Goal: Task Accomplishment & Management: Manage account settings

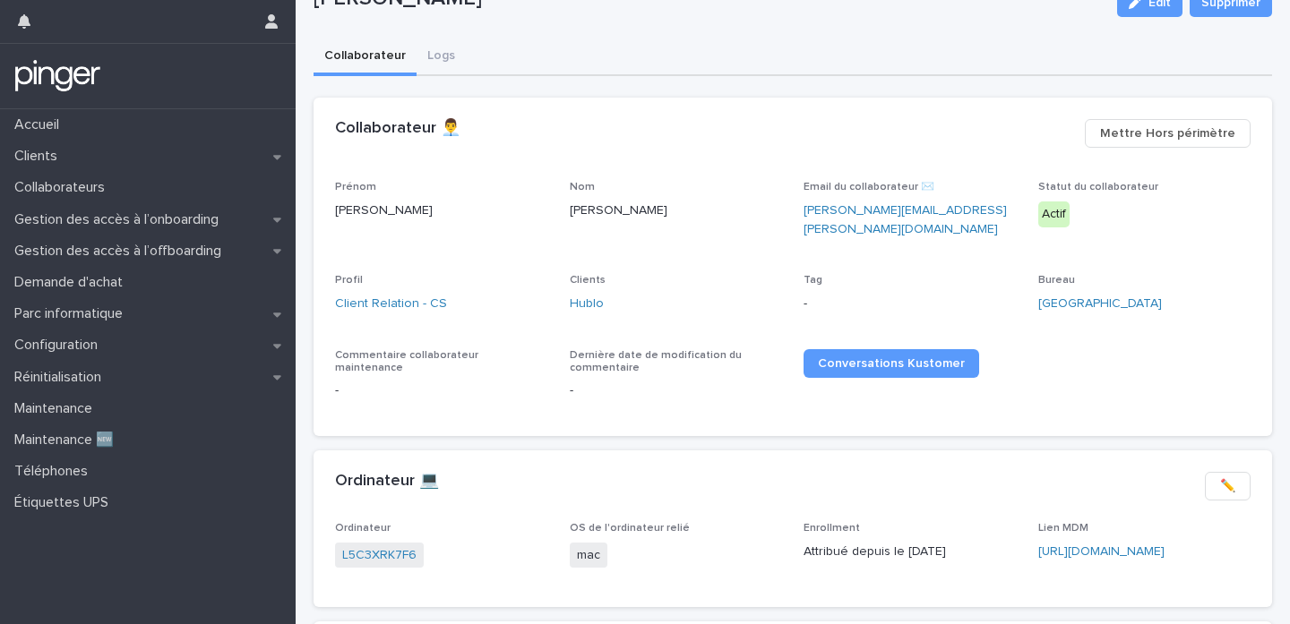
scroll to position [84, 0]
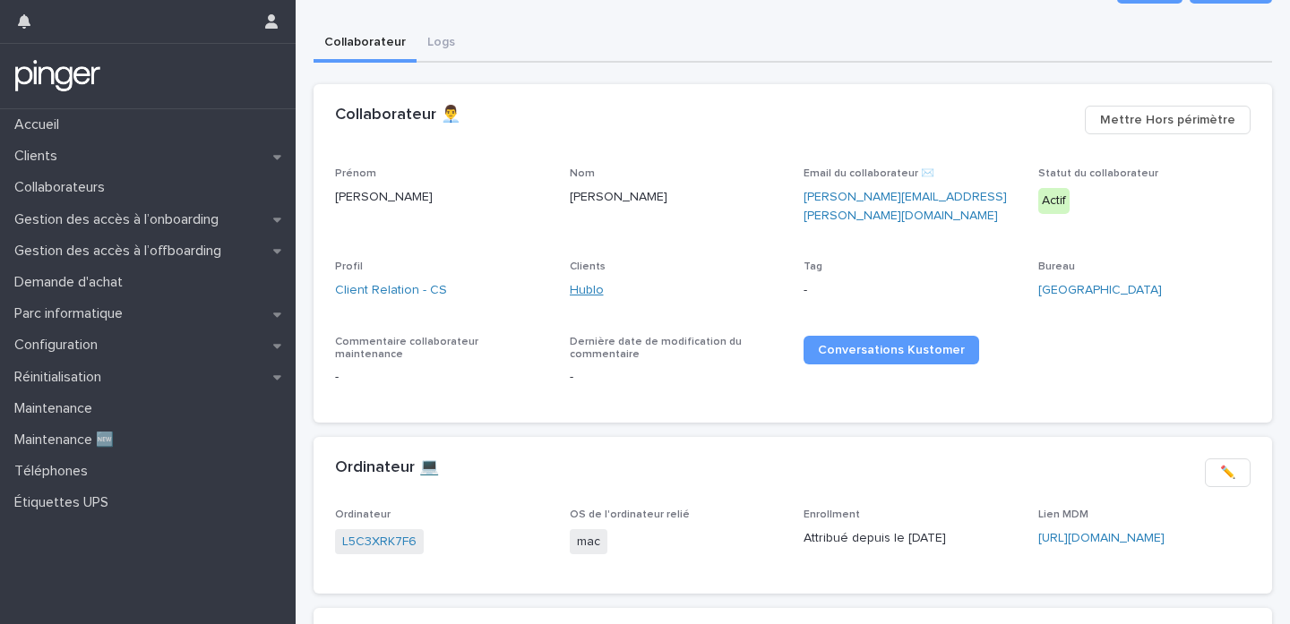
click at [583, 281] on link "Hublo" at bounding box center [587, 290] width 34 height 19
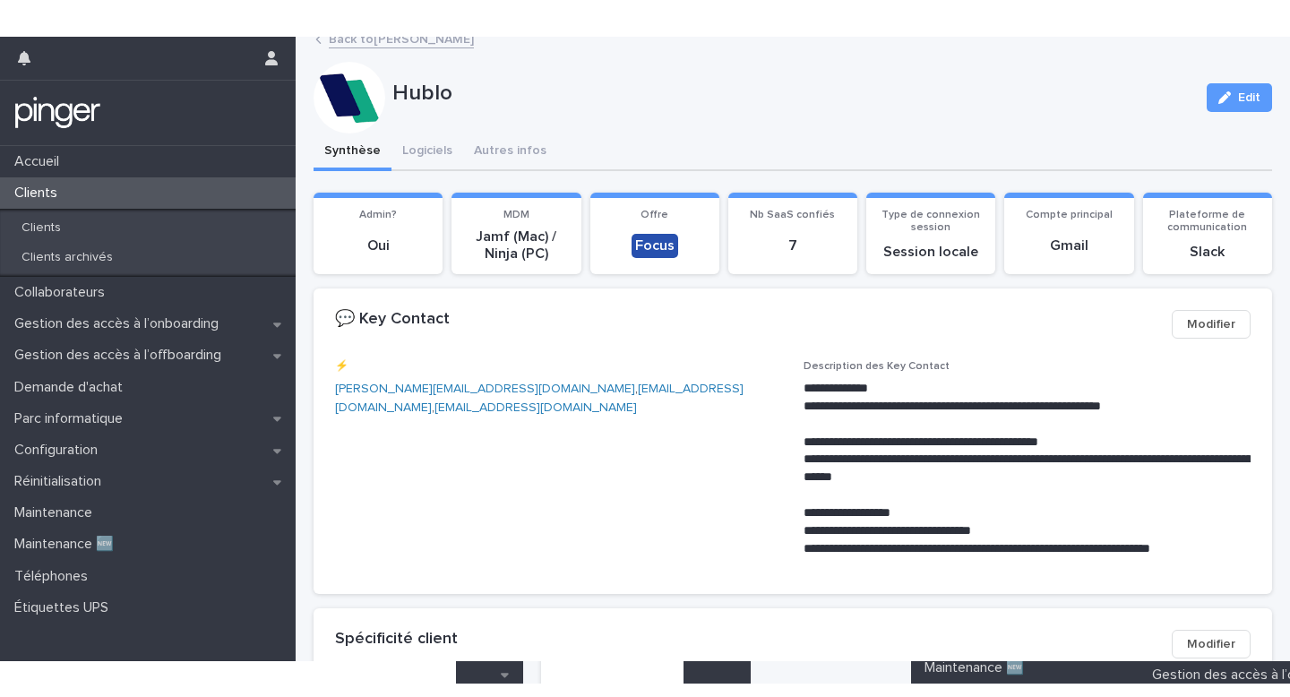
scroll to position [20, 0]
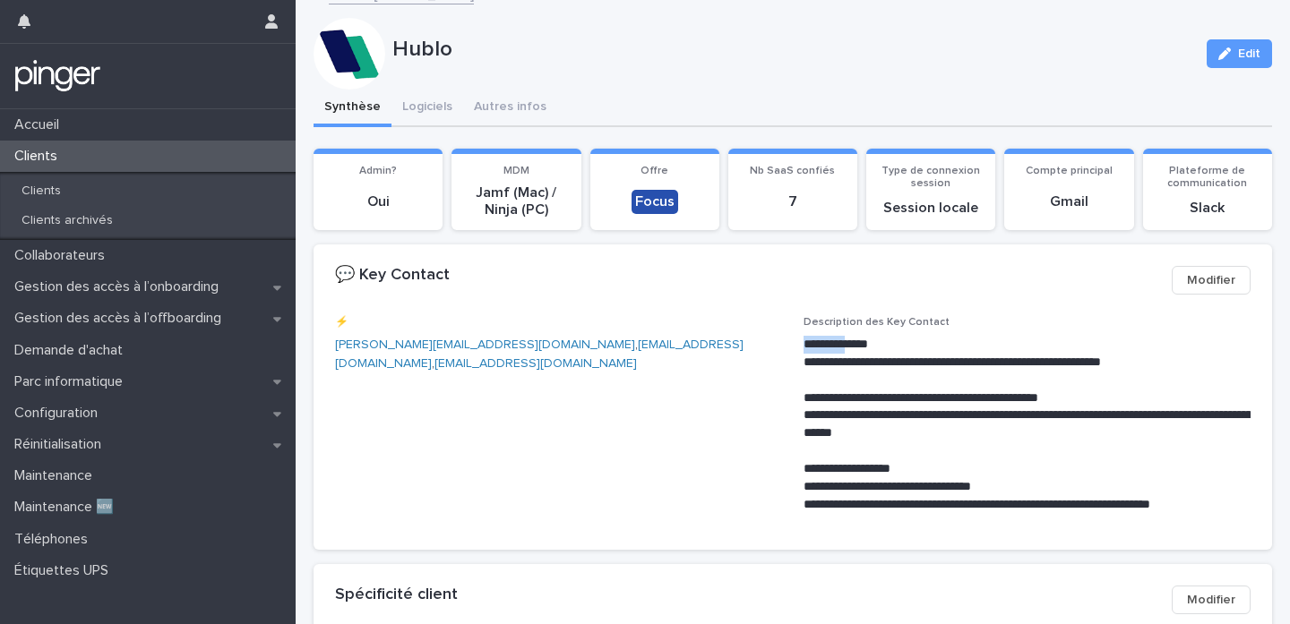
drag, startPoint x: 867, startPoint y: 343, endPoint x: 799, endPoint y: 343, distance: 68.1
click at [799, 343] on div "**********" at bounding box center [792, 422] width 915 height 212
copy p "*********"
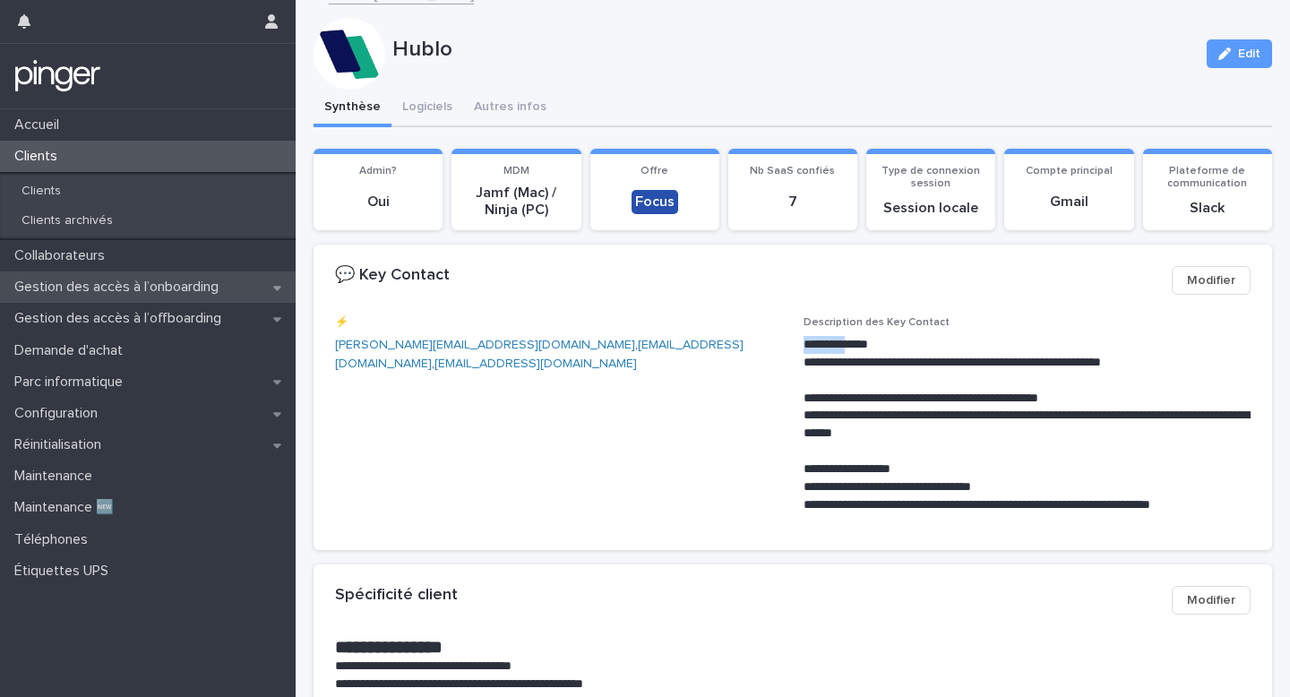
click at [233, 289] on p "Gestion des accès à l’onboarding" at bounding box center [120, 287] width 226 height 17
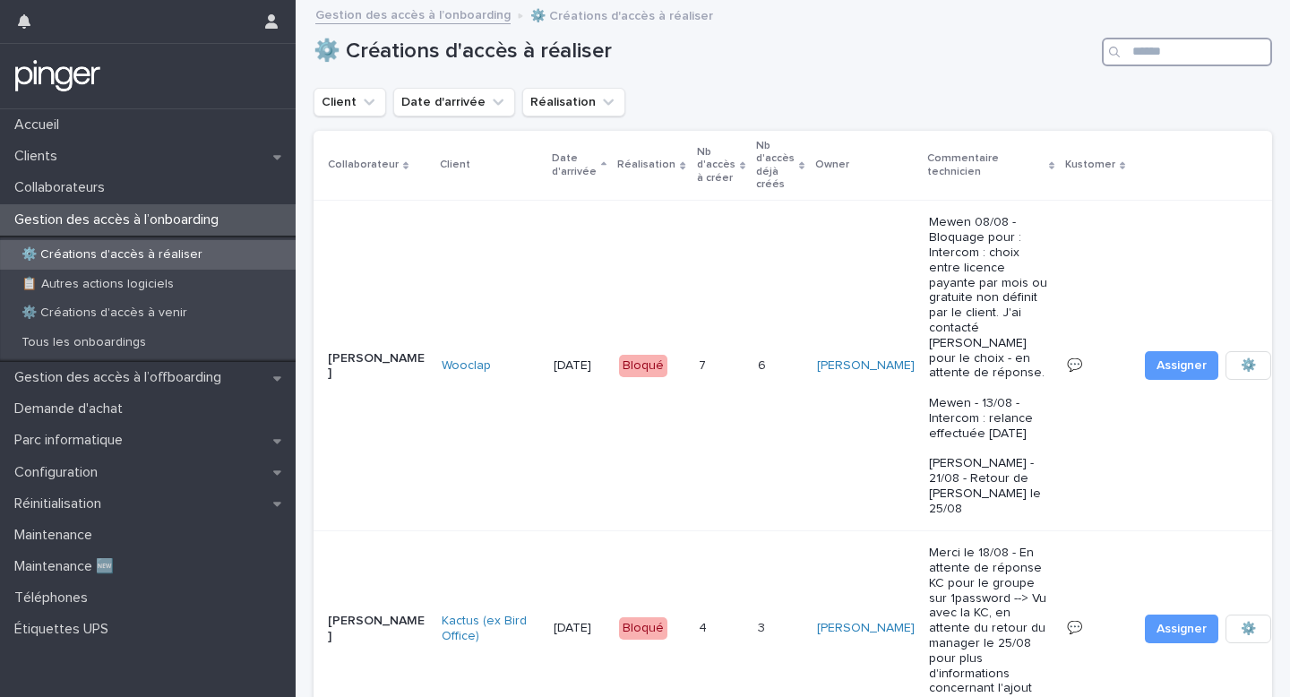
click at [1152, 56] on input "Search" at bounding box center [1187, 52] width 170 height 29
type input "****"
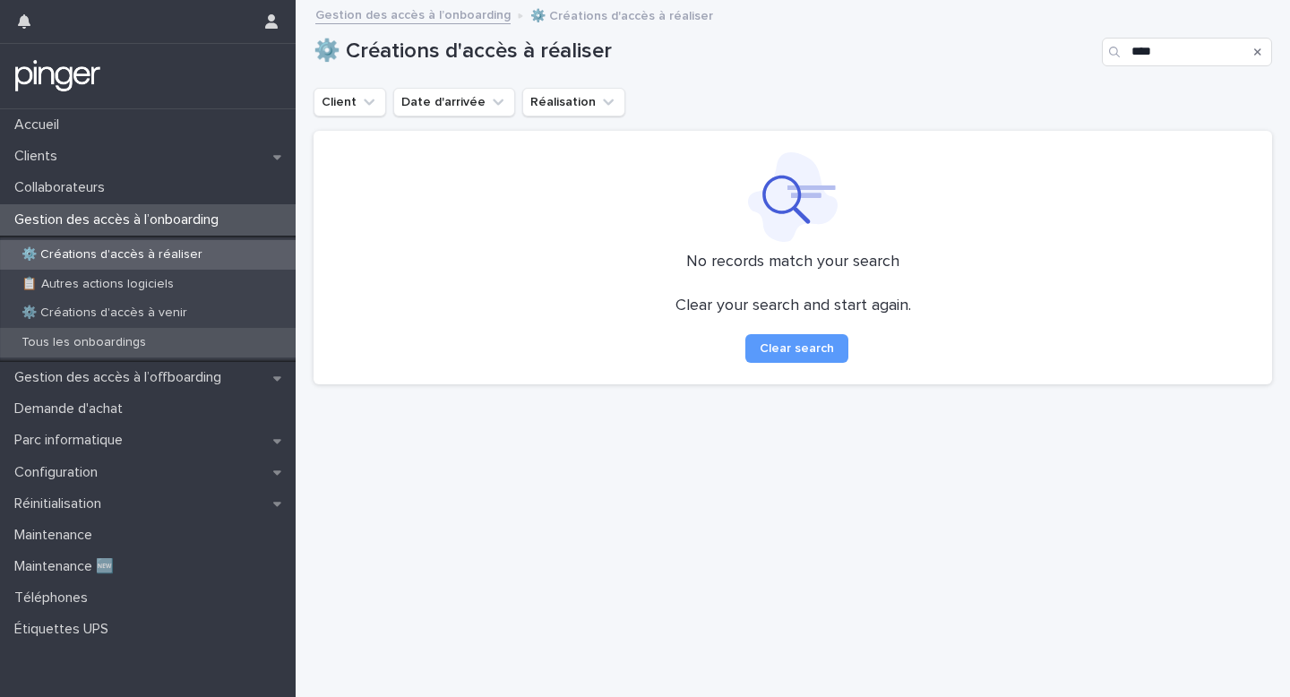
click at [185, 331] on div "Tous les onboardings" at bounding box center [148, 343] width 296 height 30
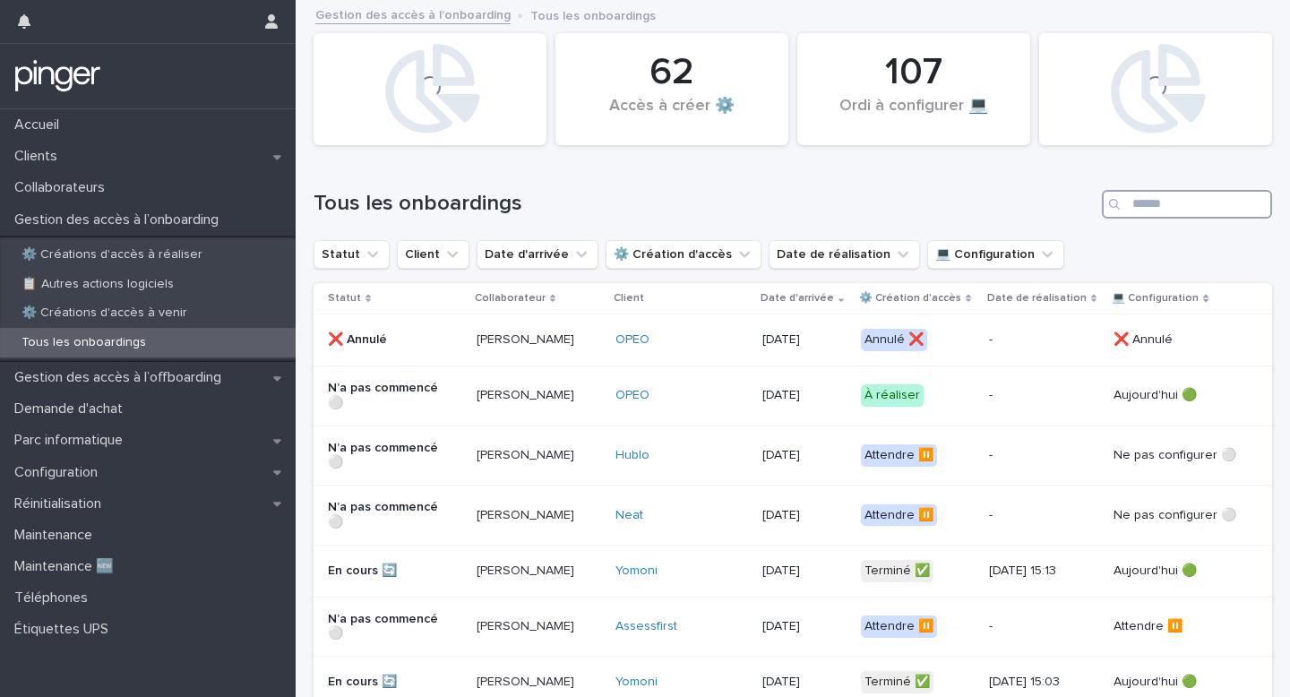
click at [1135, 196] on input "Search" at bounding box center [1187, 204] width 170 height 29
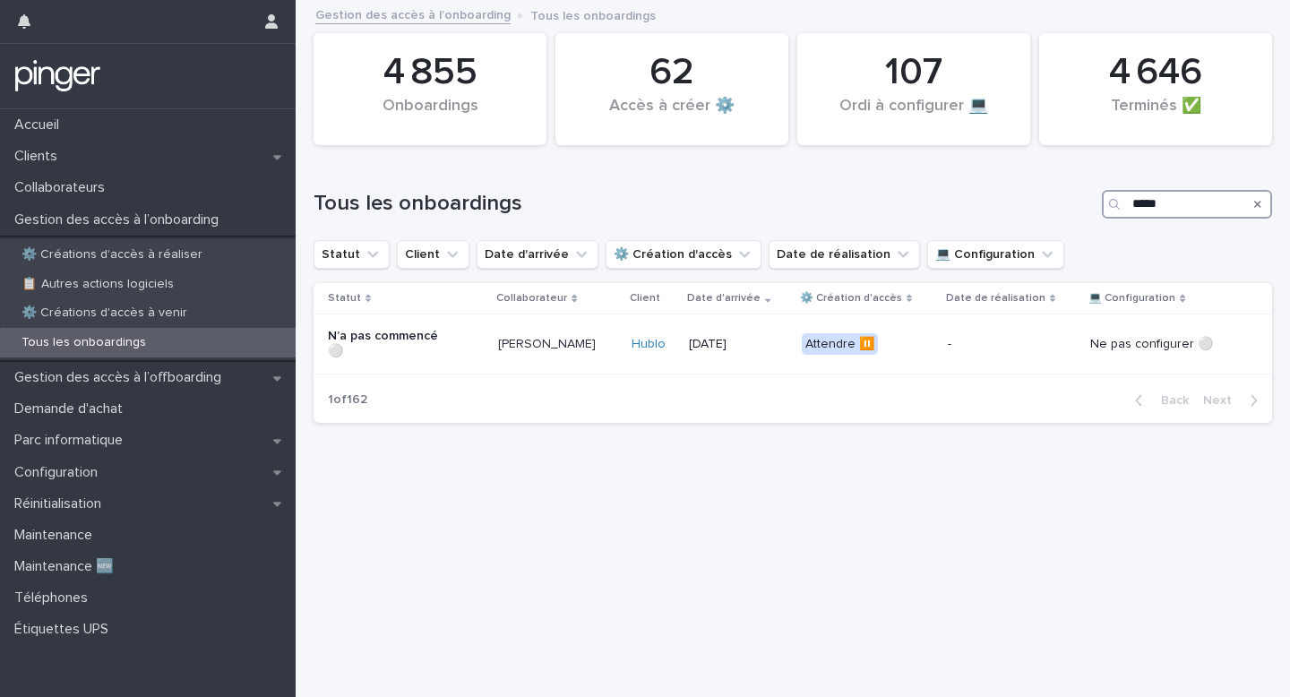
type input "******"
click at [1033, 339] on p "-" at bounding box center [1012, 344] width 128 height 15
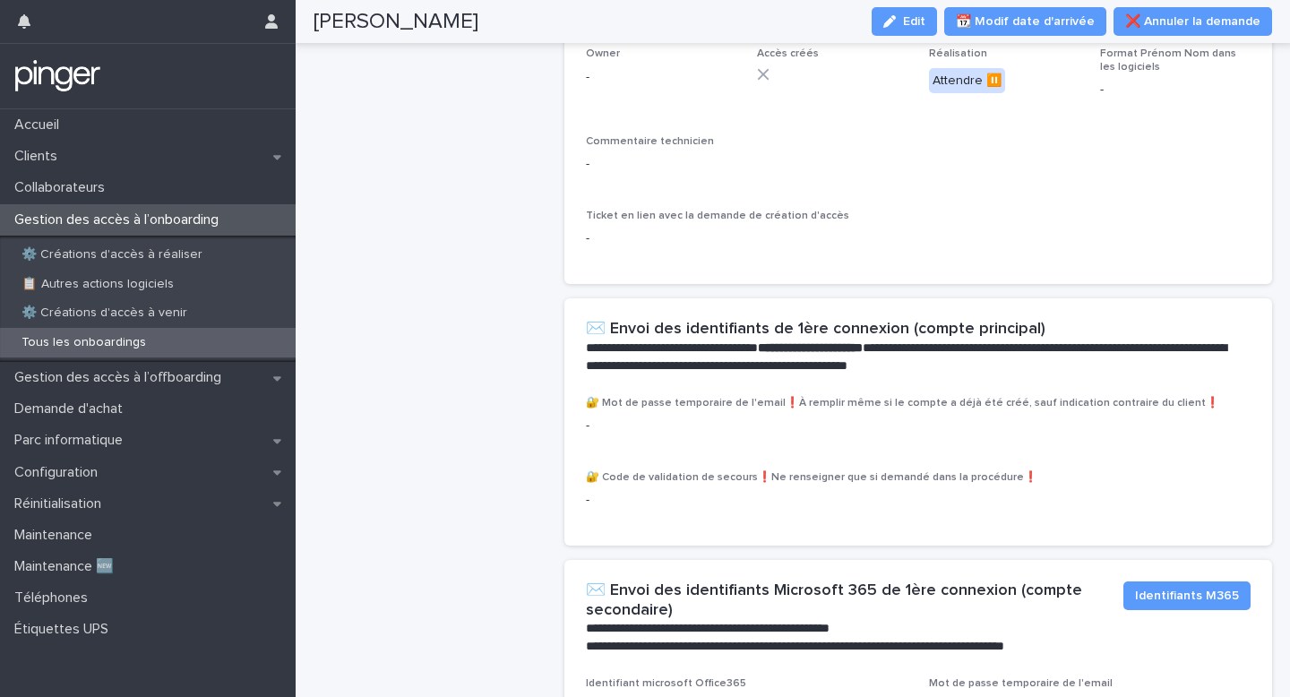
scroll to position [1078, 0]
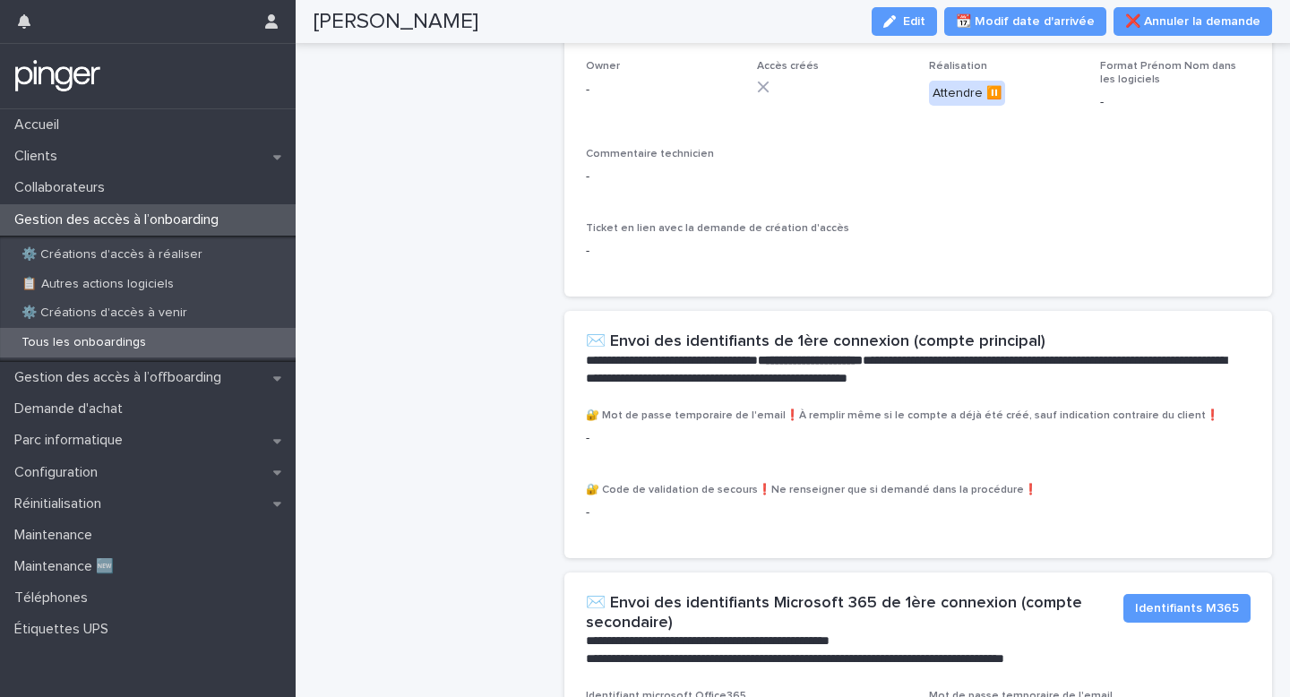
click at [987, 107] on div "Attendre ⏸️" at bounding box center [967, 94] width 76 height 26
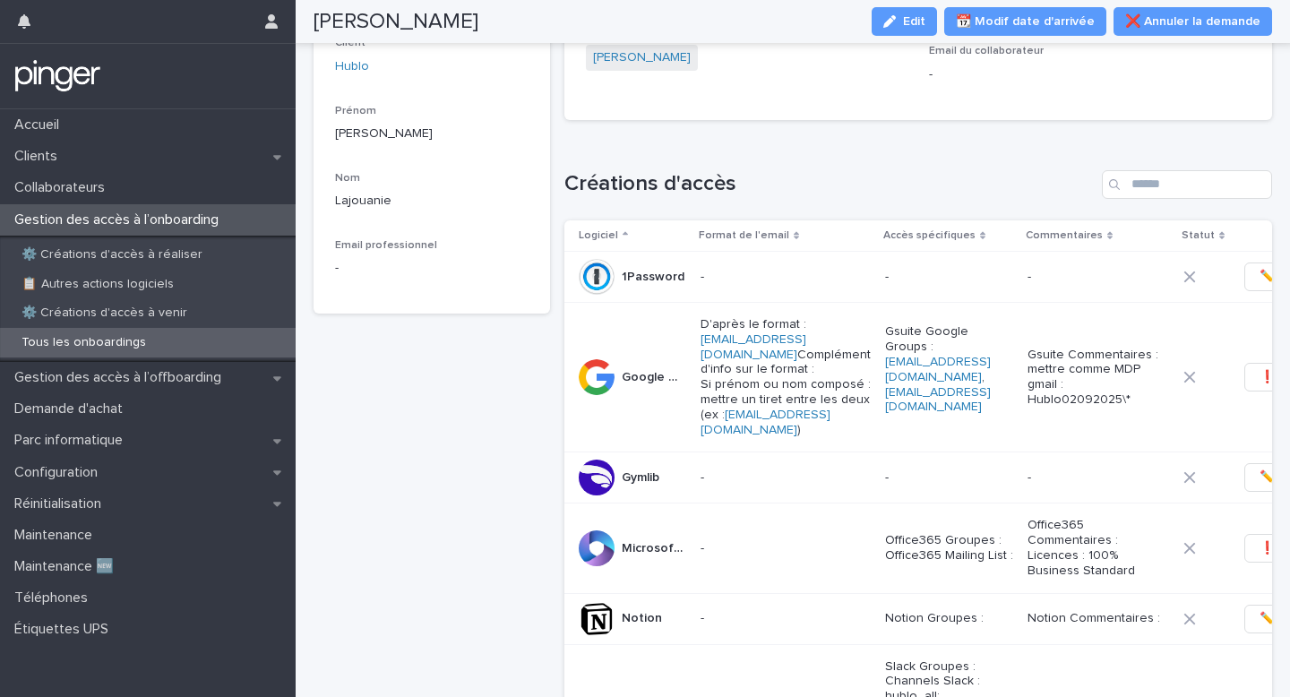
scroll to position [0, 0]
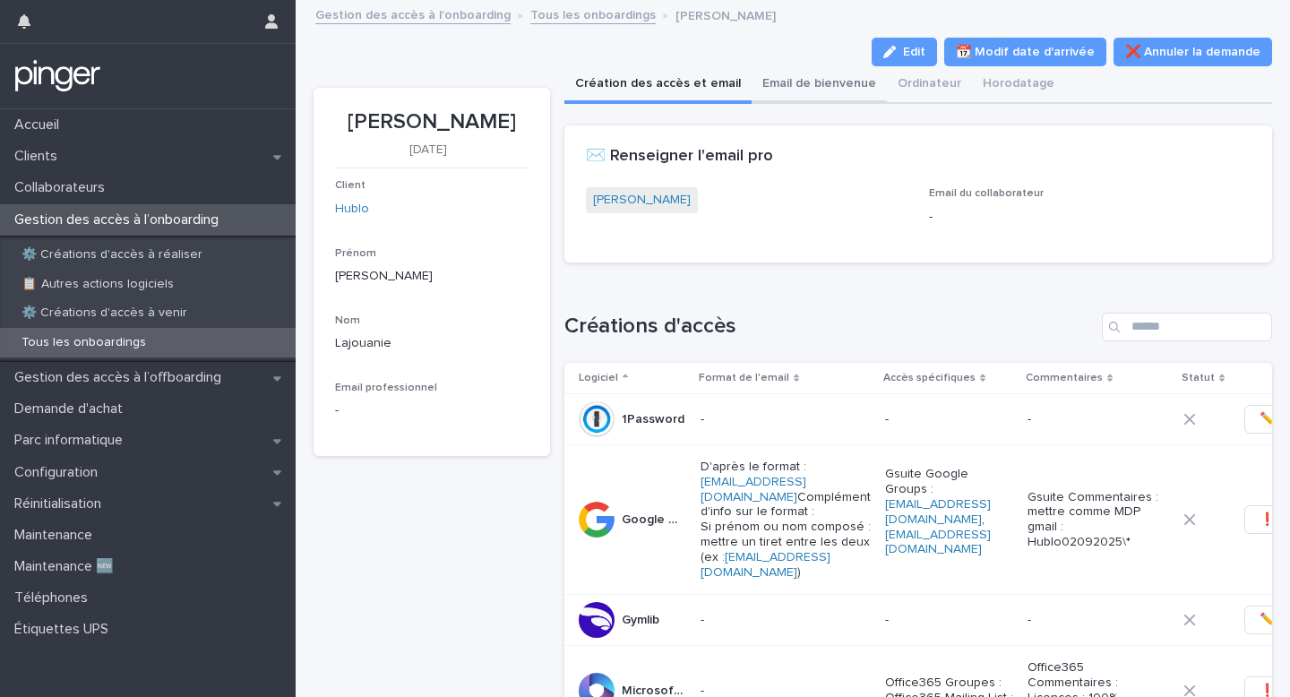
click at [800, 73] on button "Email de bienvenue" at bounding box center [818, 85] width 135 height 38
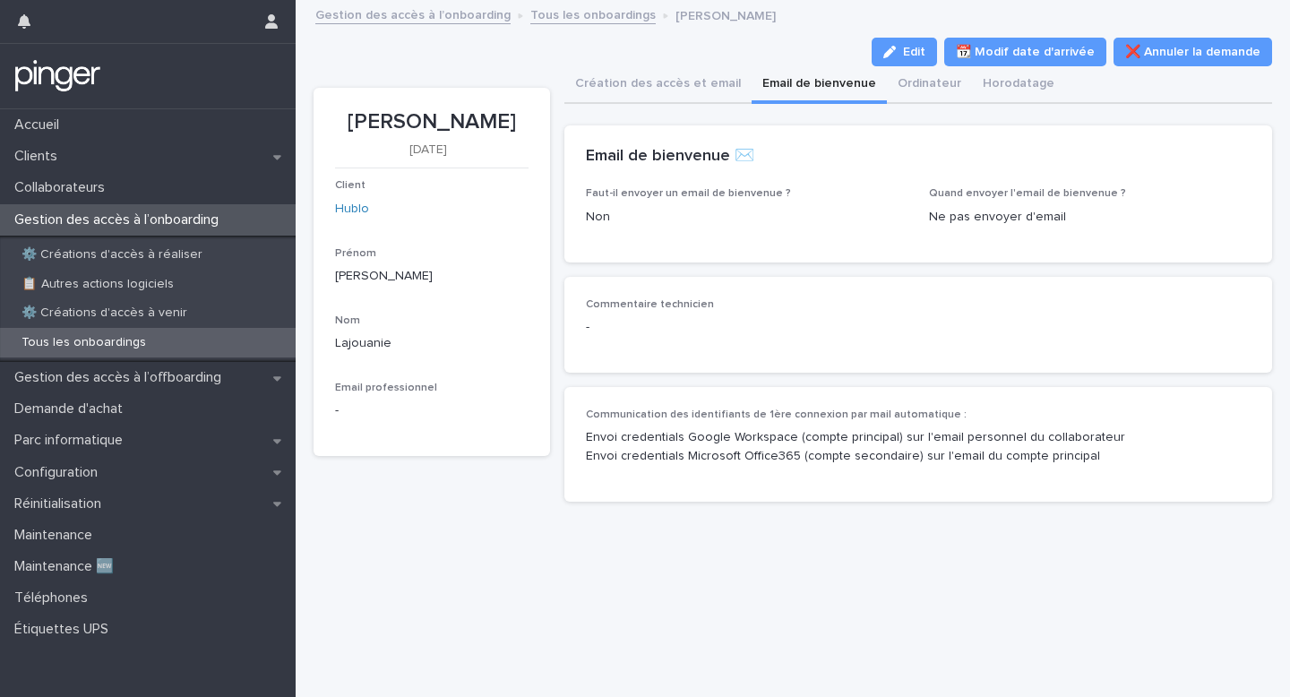
click at [862, 88] on button "Email de bienvenue" at bounding box center [818, 85] width 135 height 38
click at [694, 117] on div "**********" at bounding box center [918, 311] width 708 height 408
click at [694, 84] on button "Création des accès et email" at bounding box center [657, 85] width 187 height 38
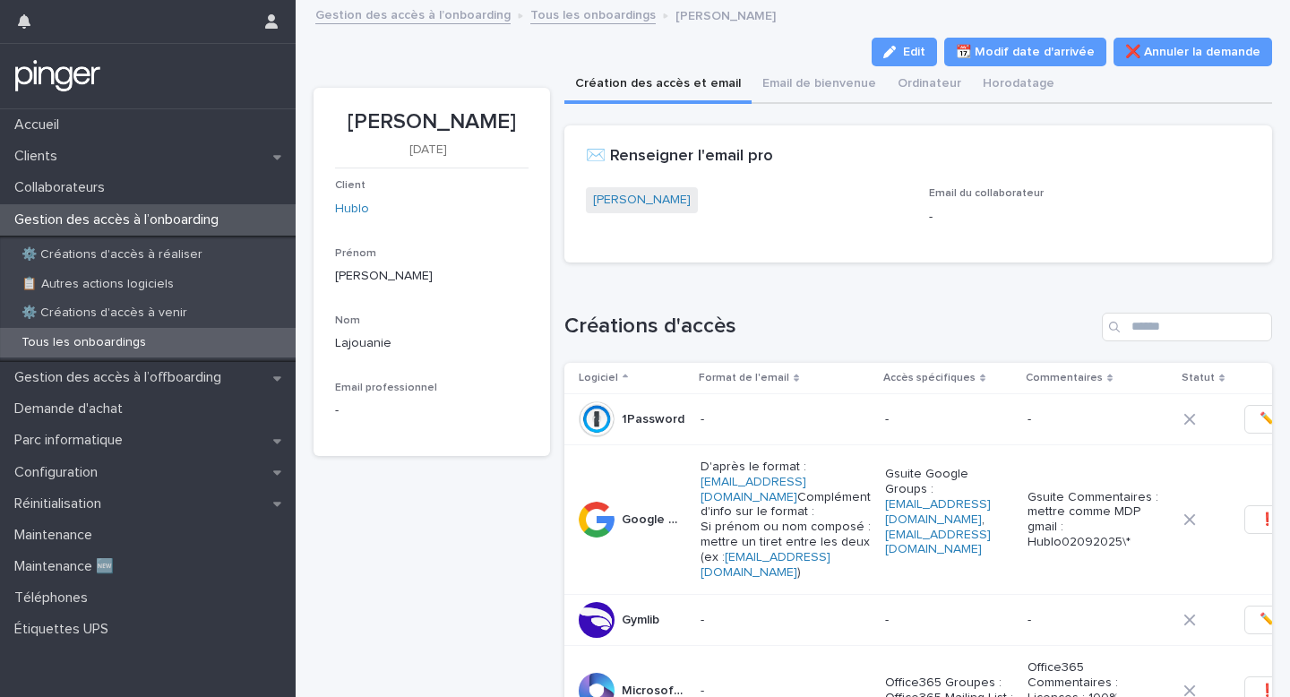
drag, startPoint x: 493, startPoint y: 144, endPoint x: 373, endPoint y: 128, distance: 122.0
click at [373, 128] on p "[PERSON_NAME]" at bounding box center [431, 122] width 193 height 26
copy p "[PERSON_NAME]"
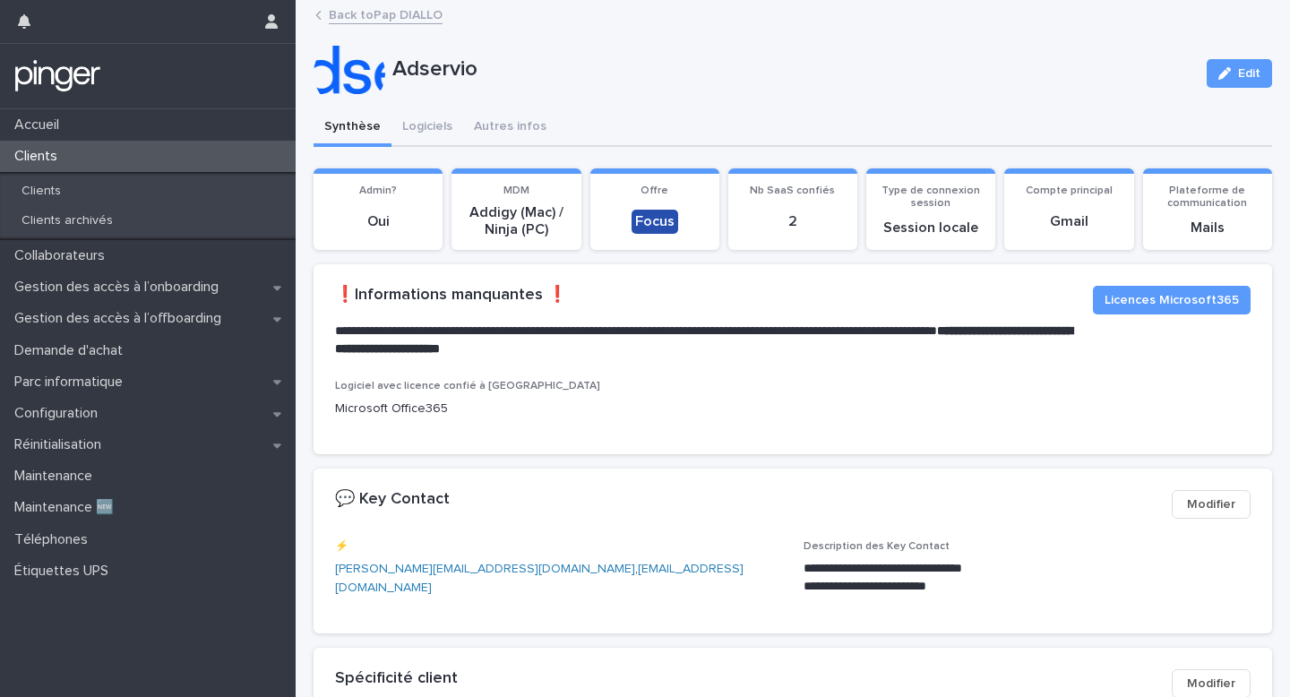
click at [201, 682] on div "Accueil Clients Clients Clients archivés Collaborateurs Gestion des accès à l’o…" at bounding box center [148, 402] width 296 height 587
click at [378, 680] on h2 "Spécificité client" at bounding box center [396, 679] width 123 height 20
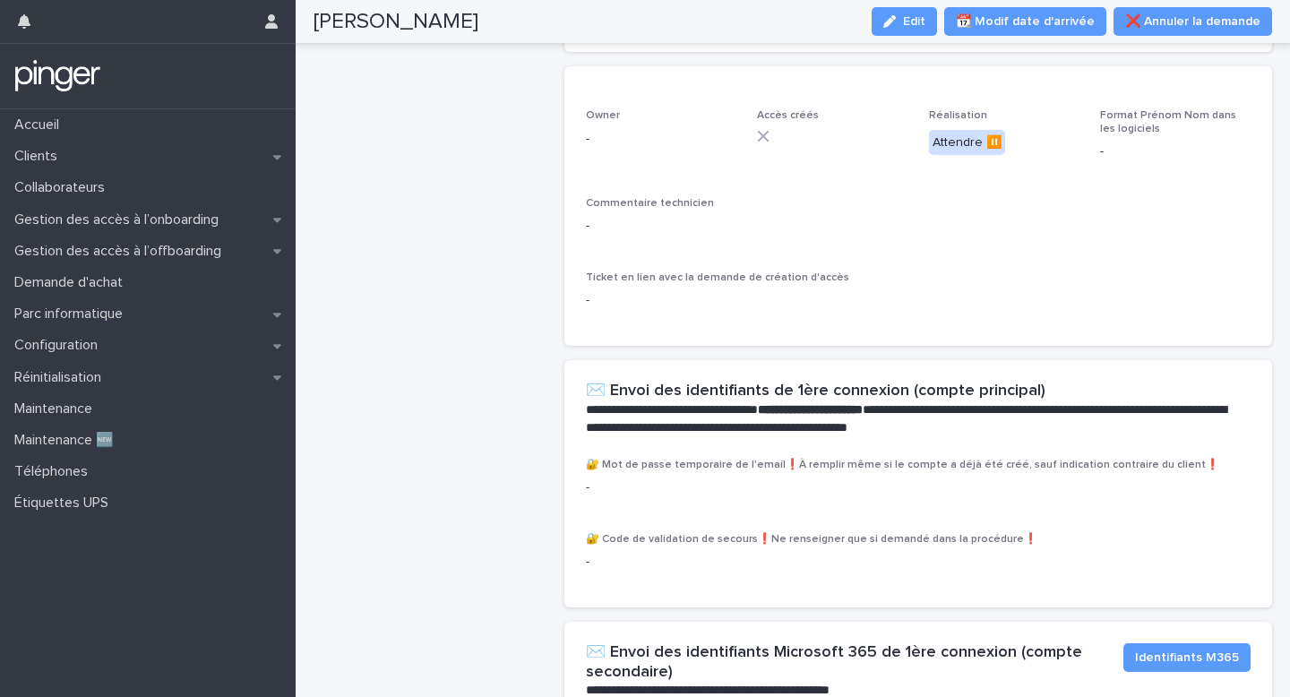
scroll to position [747, 0]
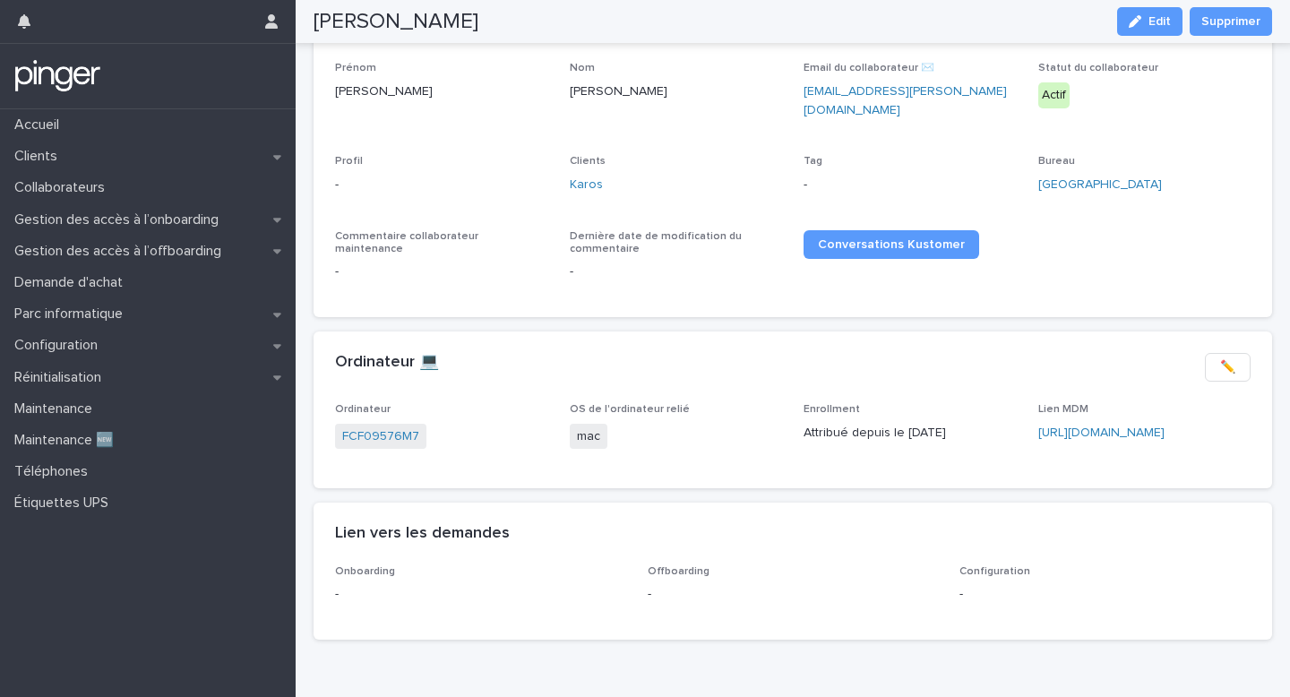
scroll to position [204, 0]
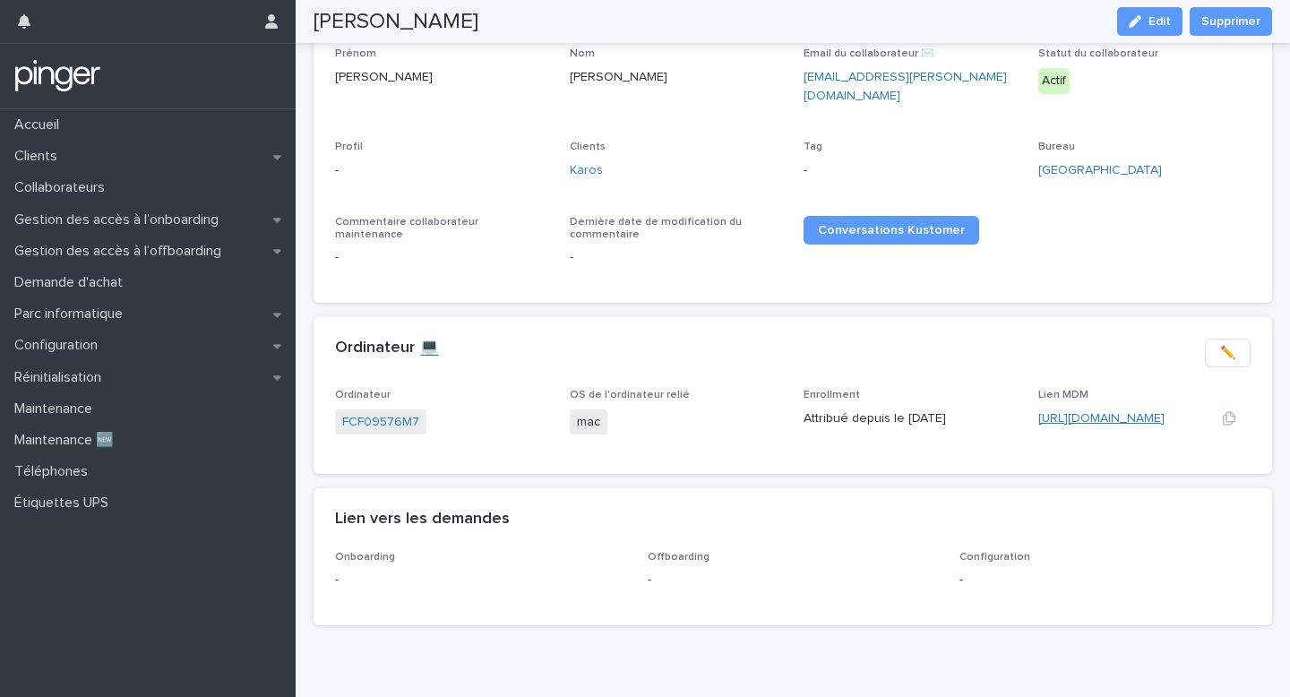
click at [1045, 412] on link "https://karosmobility.jamfcloud.com/computers.html?id=63" at bounding box center [1101, 418] width 126 height 13
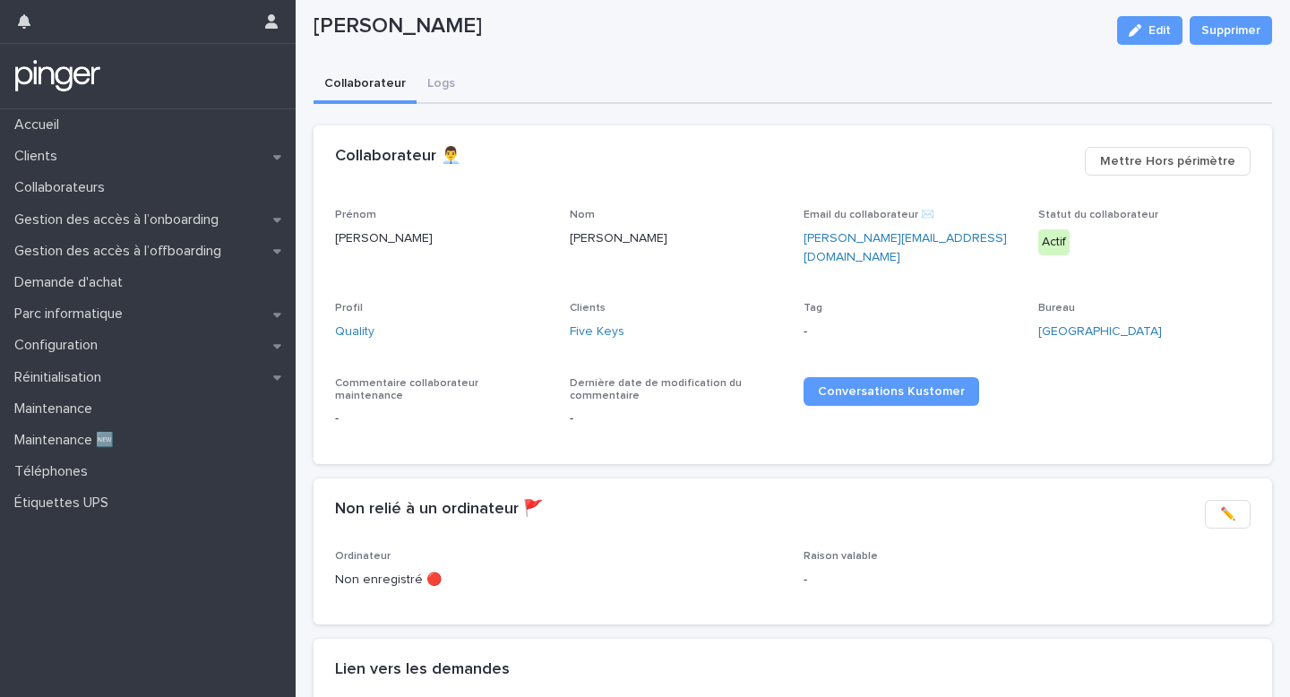
scroll to position [50, 0]
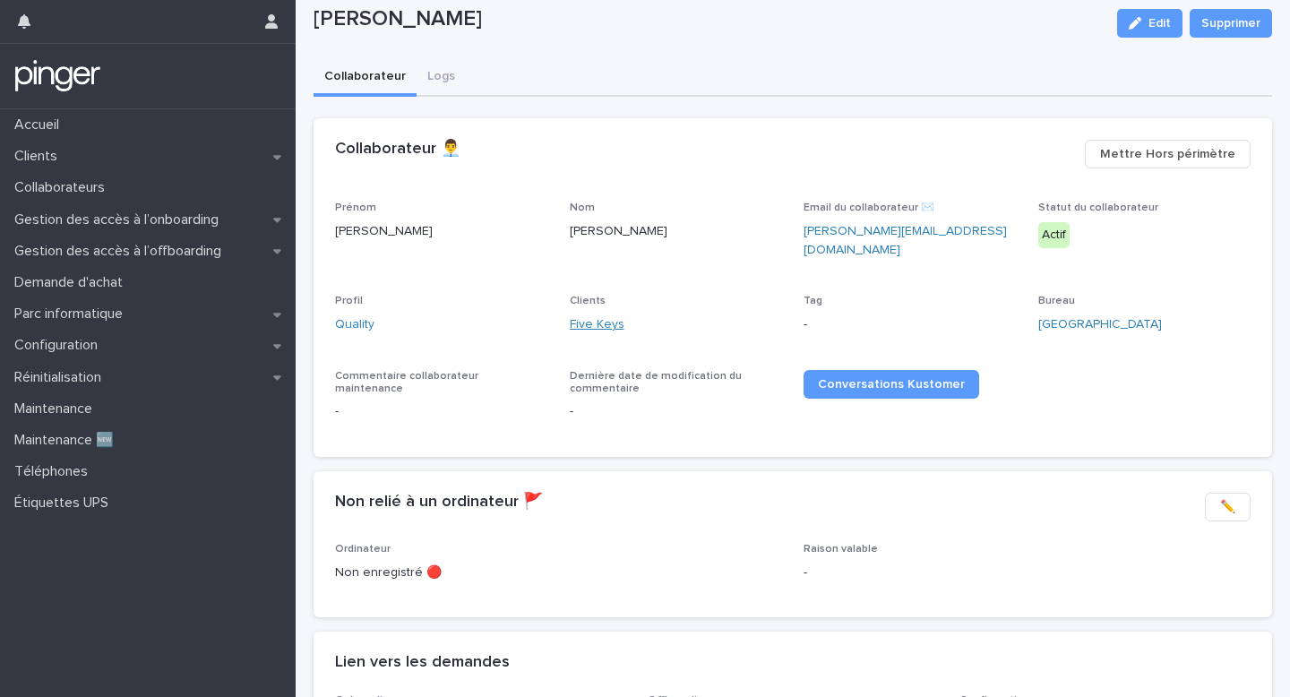
click at [602, 315] on link "Five Keys" at bounding box center [597, 324] width 55 height 19
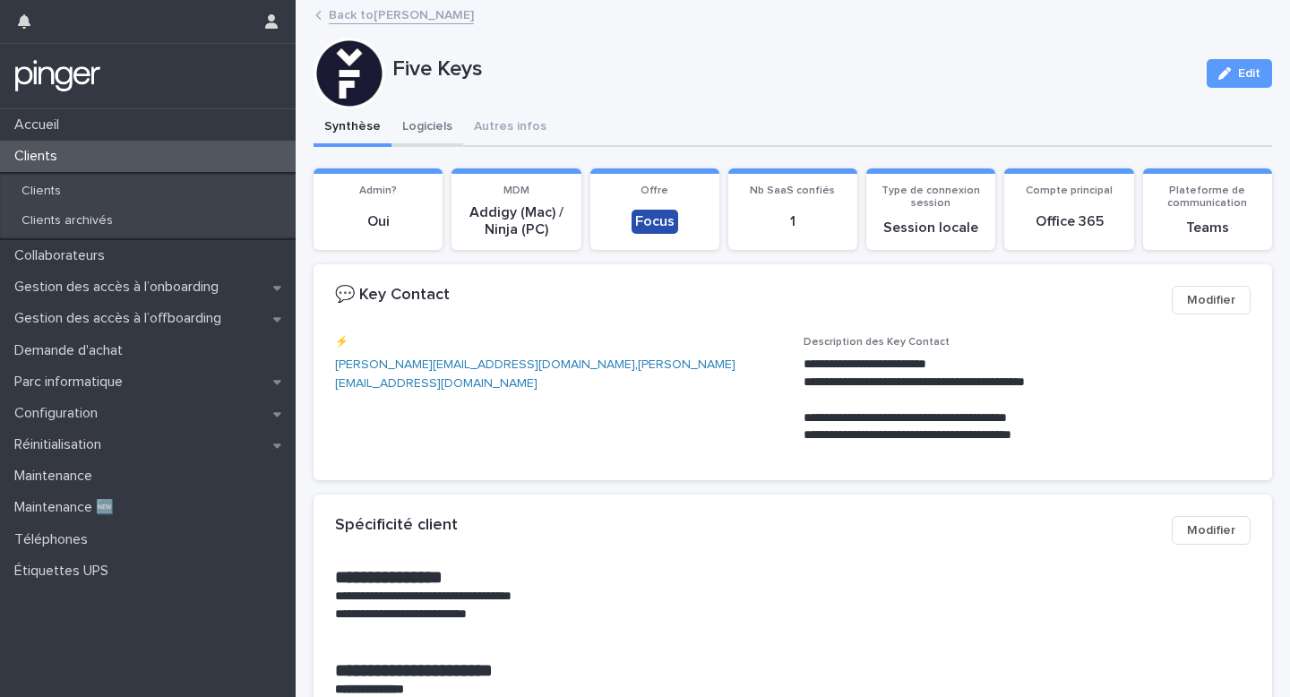
click at [435, 119] on button "Logiciels" at bounding box center [427, 128] width 72 height 38
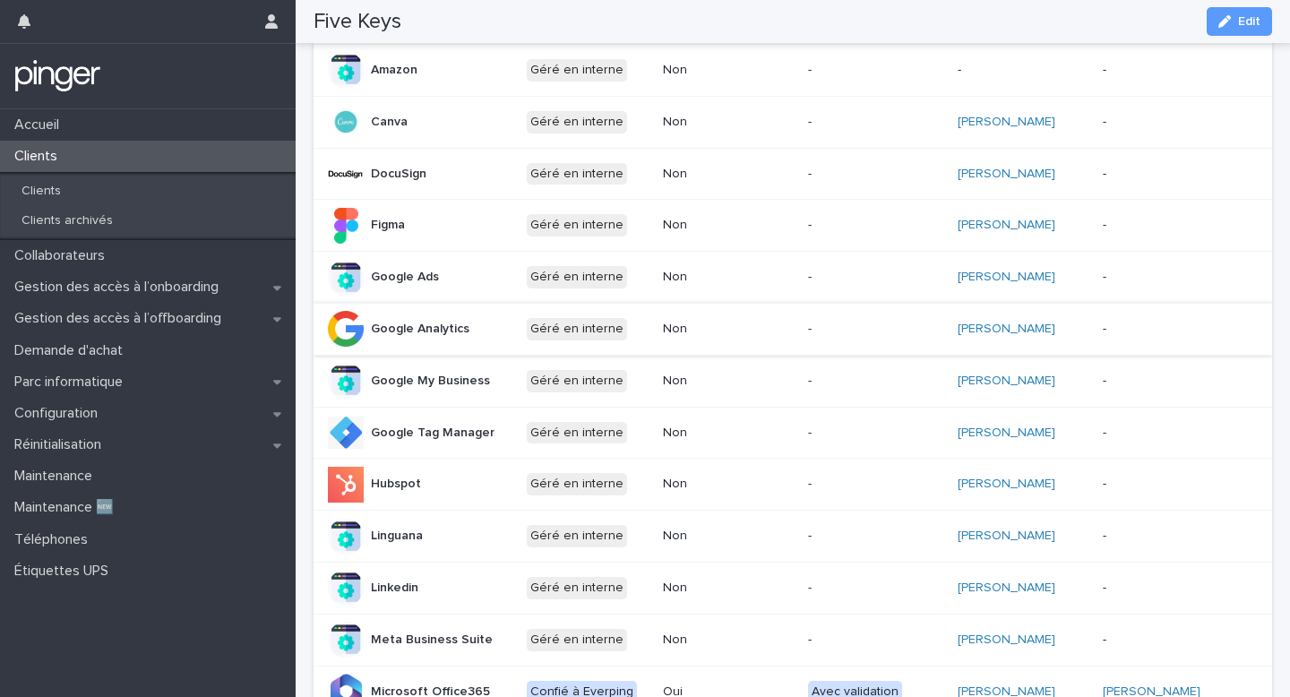
scroll to position [331, 0]
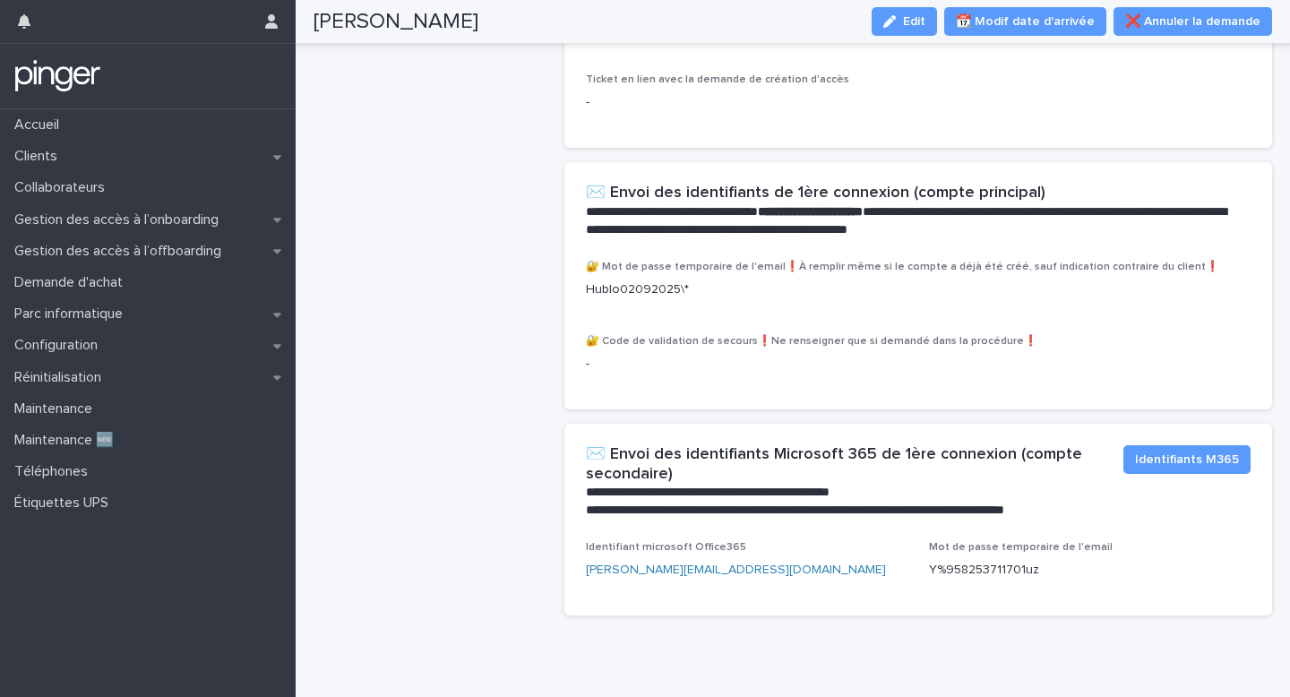
scroll to position [1218, 0]
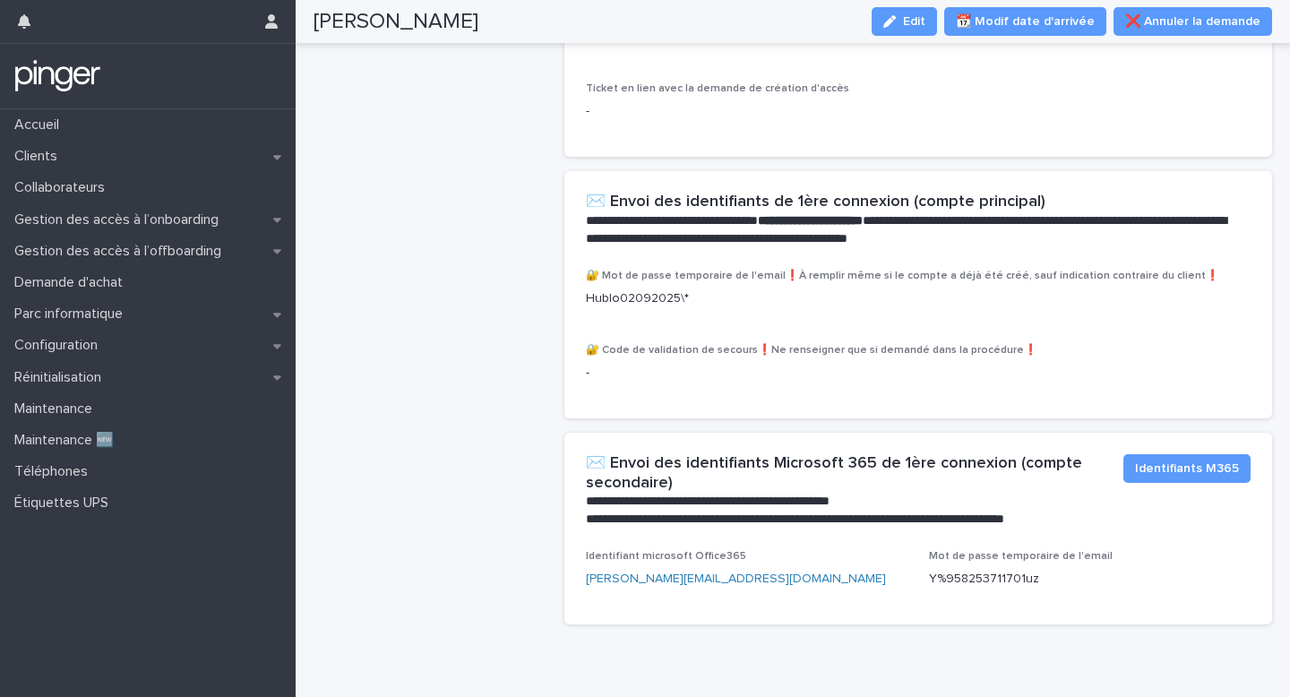
click at [695, 308] on p "Hublo02092025\*" at bounding box center [918, 298] width 665 height 19
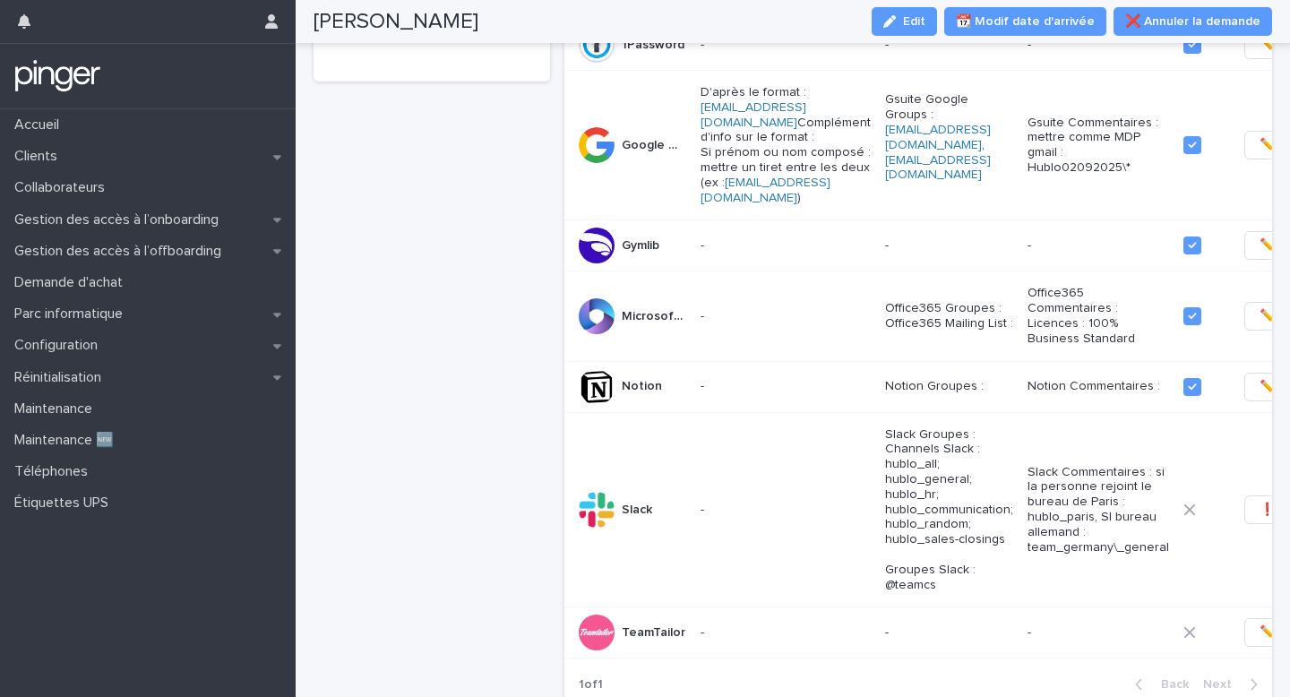
scroll to position [0, 0]
